Goal: Complete application form

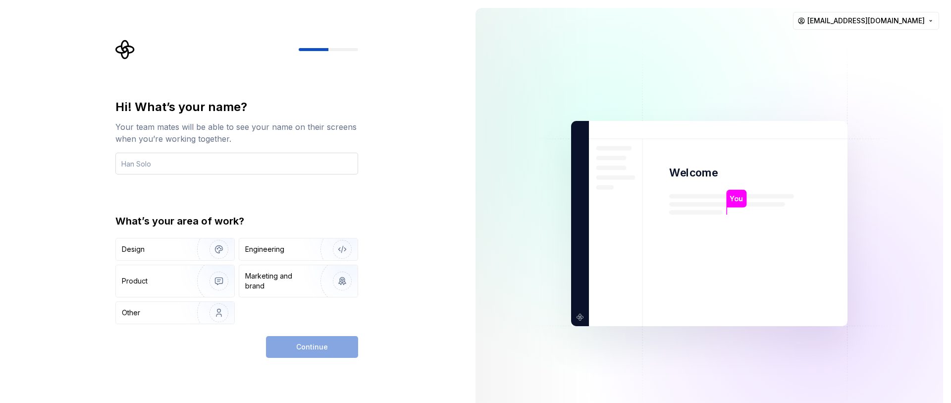
click at [270, 158] on input "text" at bounding box center [236, 164] width 243 height 22
type input "[PERSON_NAME]"
